Goal: Task Accomplishment & Management: Manage account settings

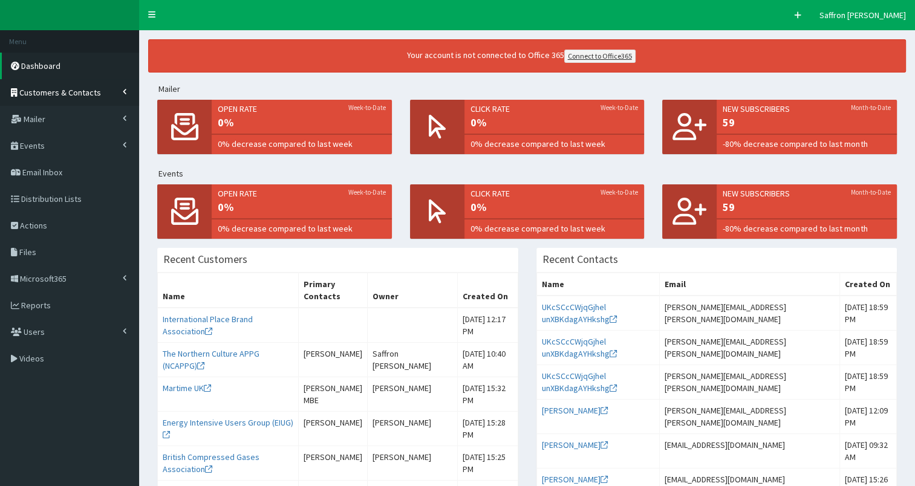
click at [70, 88] on span "Customers & Contacts" at bounding box center [60, 92] width 82 height 11
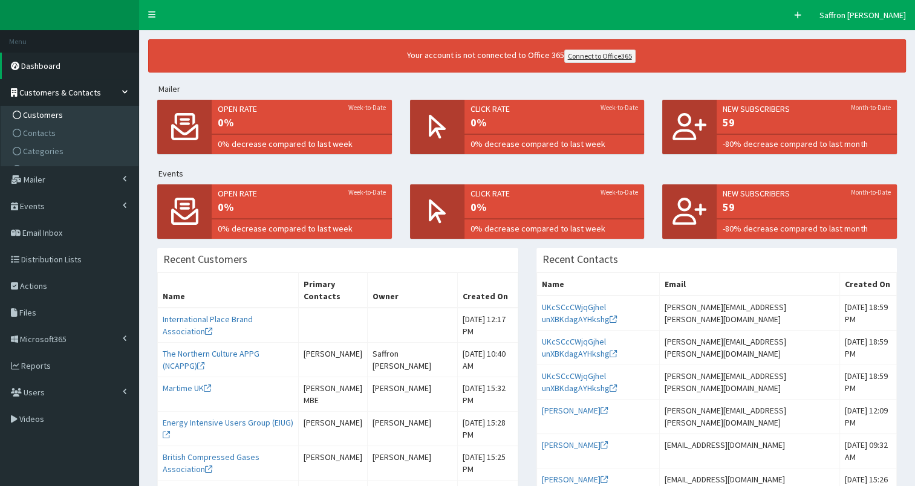
click at [51, 109] on span "Customers" at bounding box center [43, 114] width 40 height 11
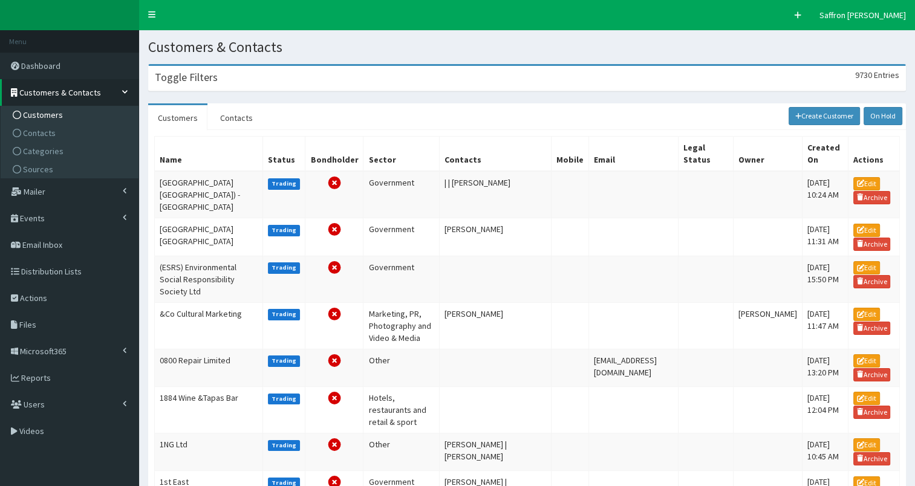
click at [208, 75] on h3 "Toggle Filters" at bounding box center [186, 77] width 63 height 11
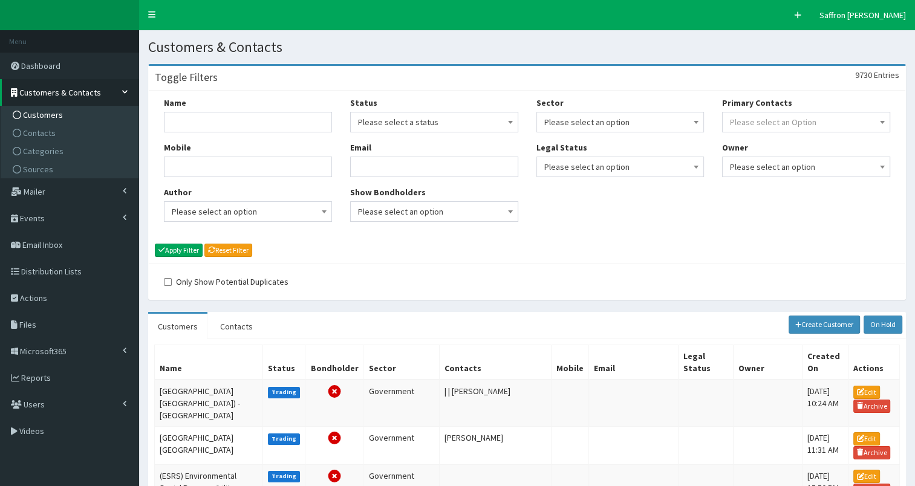
click at [215, 111] on div "Name" at bounding box center [248, 115] width 168 height 36
click at [208, 120] on input "Name" at bounding box center [248, 122] width 168 height 21
type input "spectrum"
click at [155, 244] on button "Apply Filter" at bounding box center [179, 250] width 48 height 13
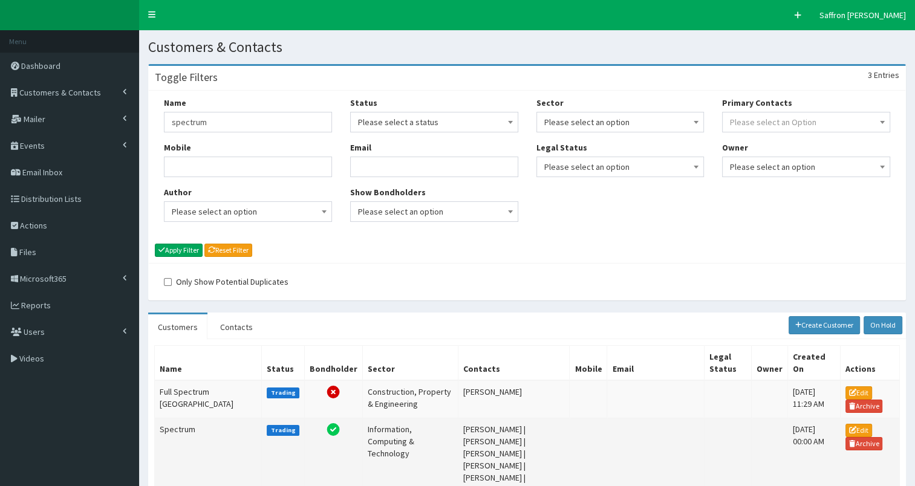
click at [218, 438] on td "Spectrum" at bounding box center [208, 459] width 107 height 83
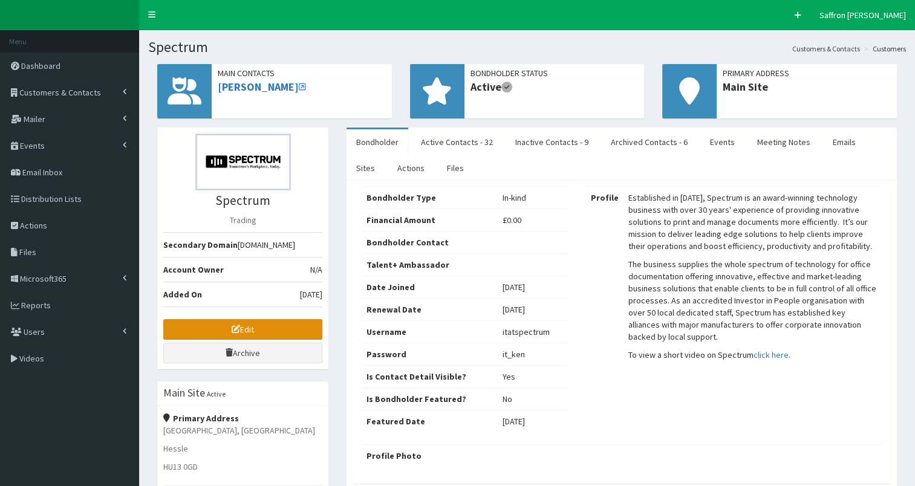
click at [257, 322] on link "Edit" at bounding box center [242, 329] width 159 height 21
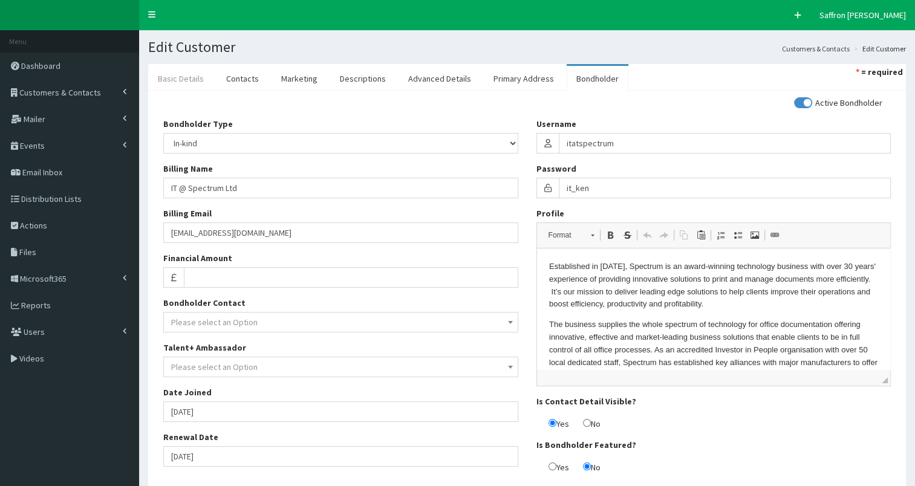
click at [180, 82] on link "Basic Details" at bounding box center [180, 78] width 65 height 25
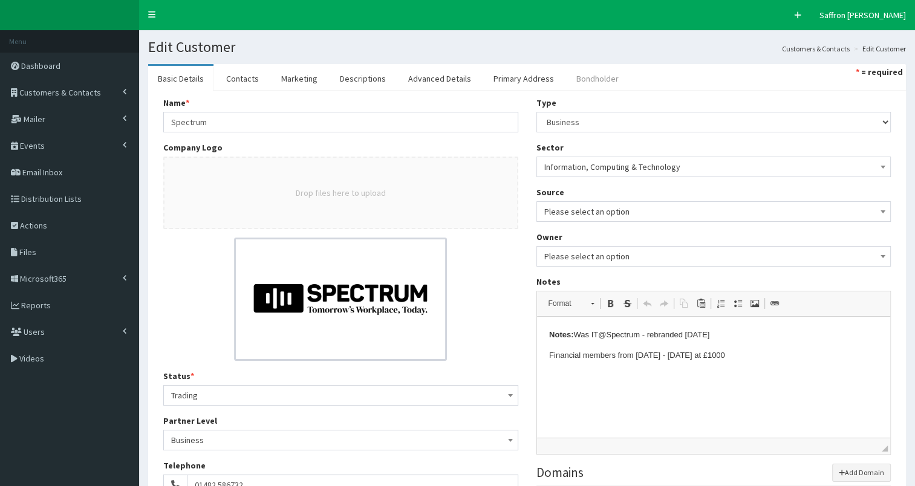
click at [567, 71] on link "Bondholder" at bounding box center [598, 78] width 62 height 25
